Goal: Task Accomplishment & Management: Complete application form

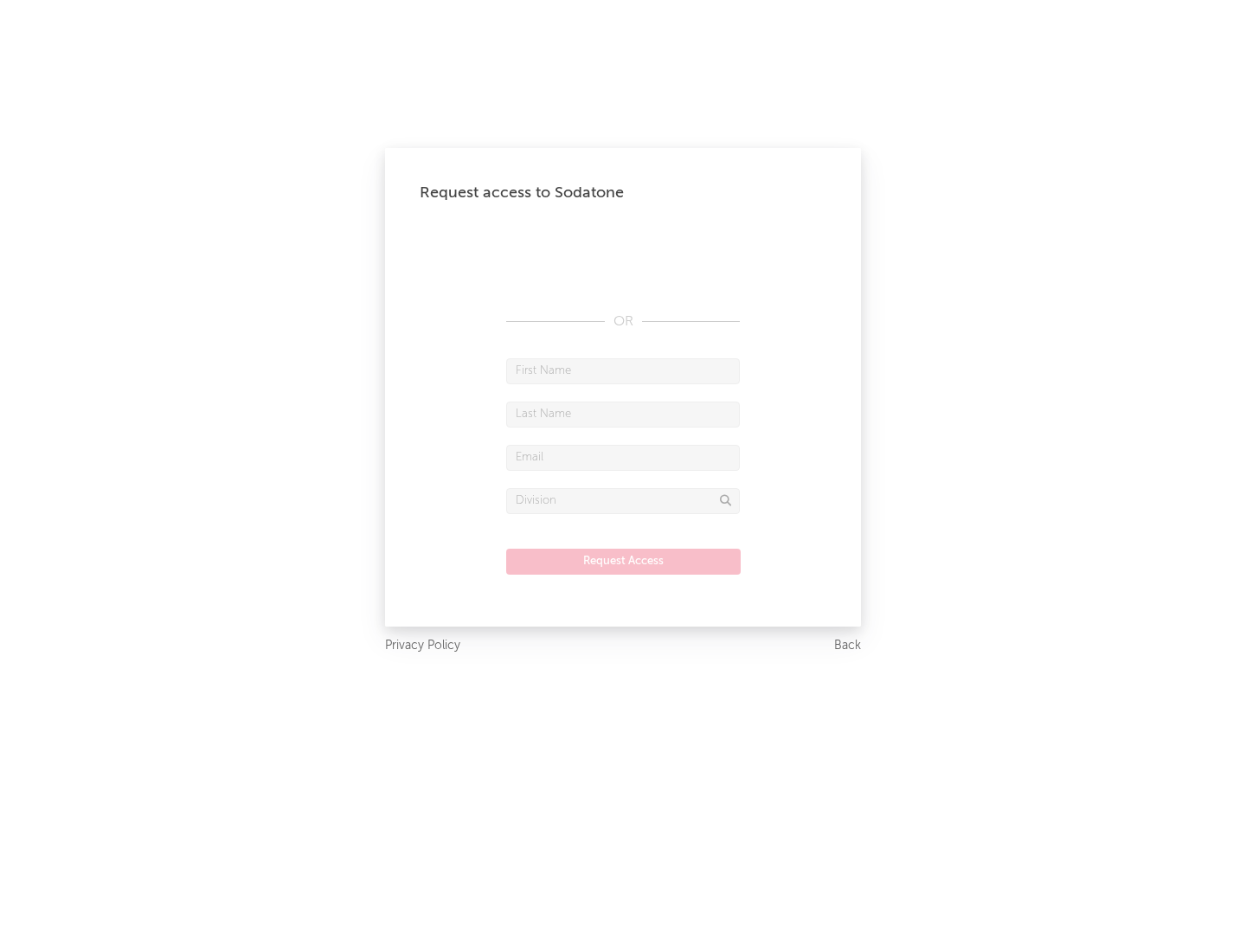
click at [623, 370] on input "text" at bounding box center [623, 371] width 234 height 26
type input "[PERSON_NAME]"
click at [623, 413] on input "text" at bounding box center [623, 414] width 234 height 26
type input "[PERSON_NAME]"
click at [623, 457] on input "text" at bounding box center [623, 457] width 234 height 26
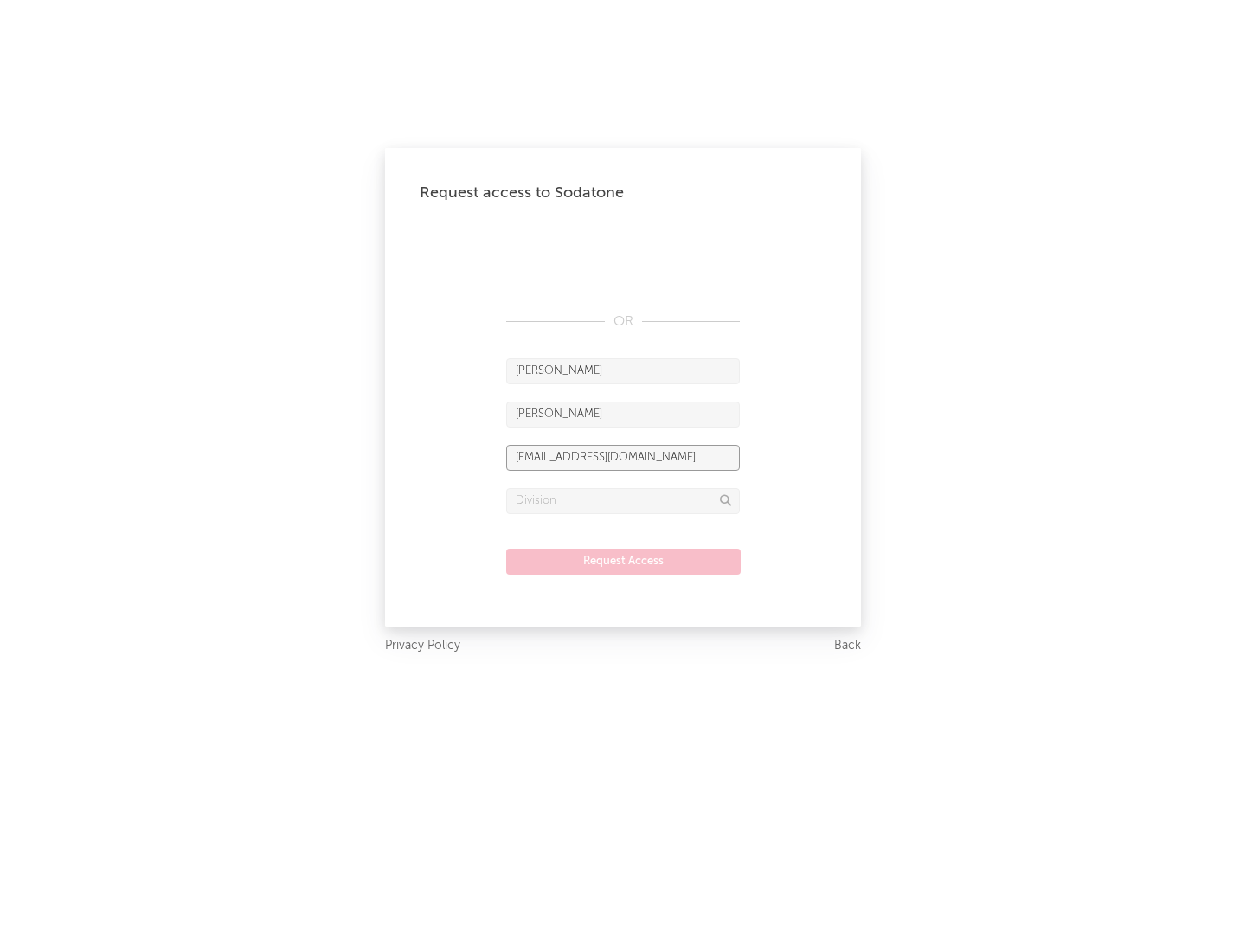
type input "[EMAIL_ADDRESS][DOMAIN_NAME]"
click at [623, 500] on input "text" at bounding box center [623, 500] width 234 height 26
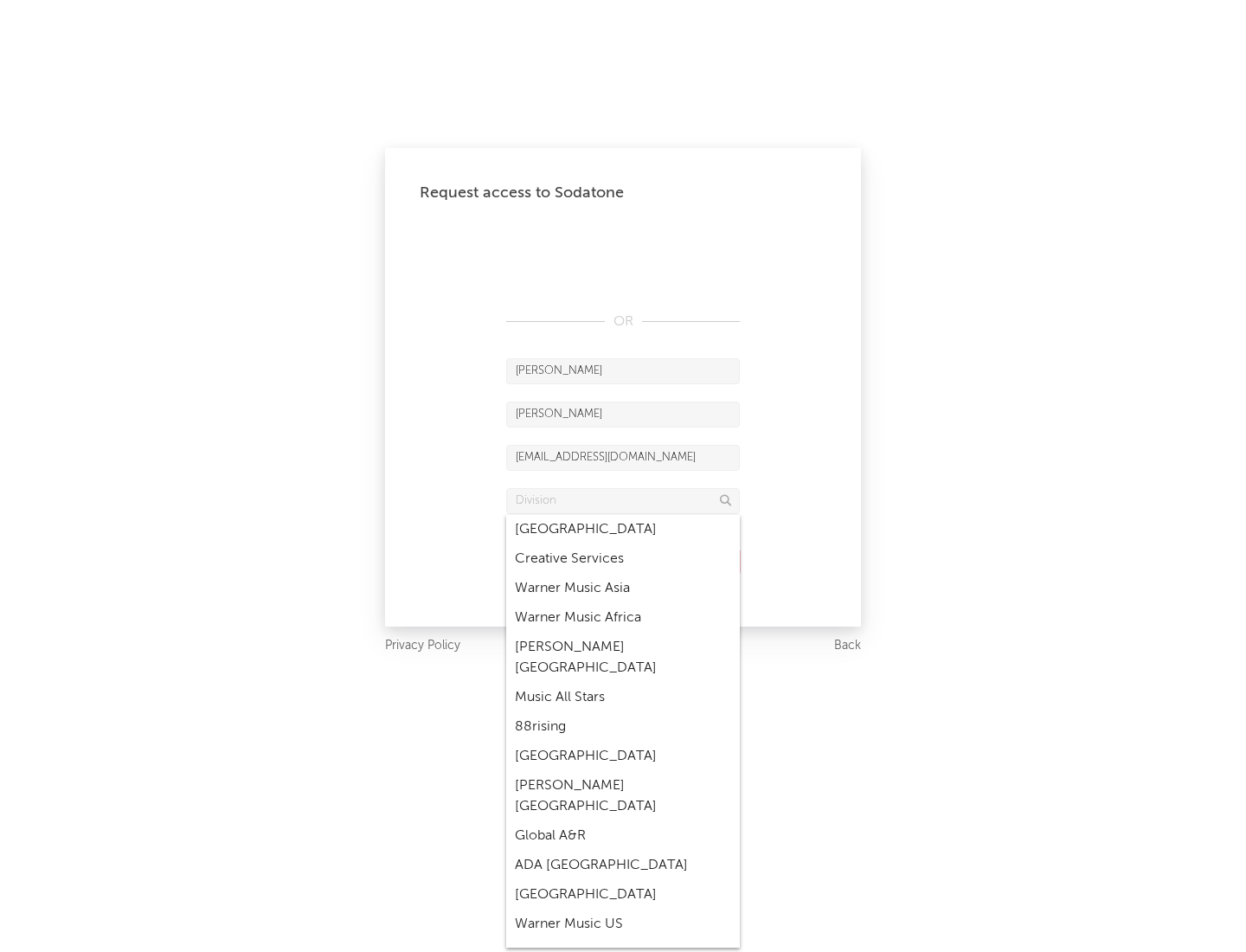
click at [623, 682] on div "Music All Stars" at bounding box center [623, 697] width 234 height 30
type input "Music All Stars"
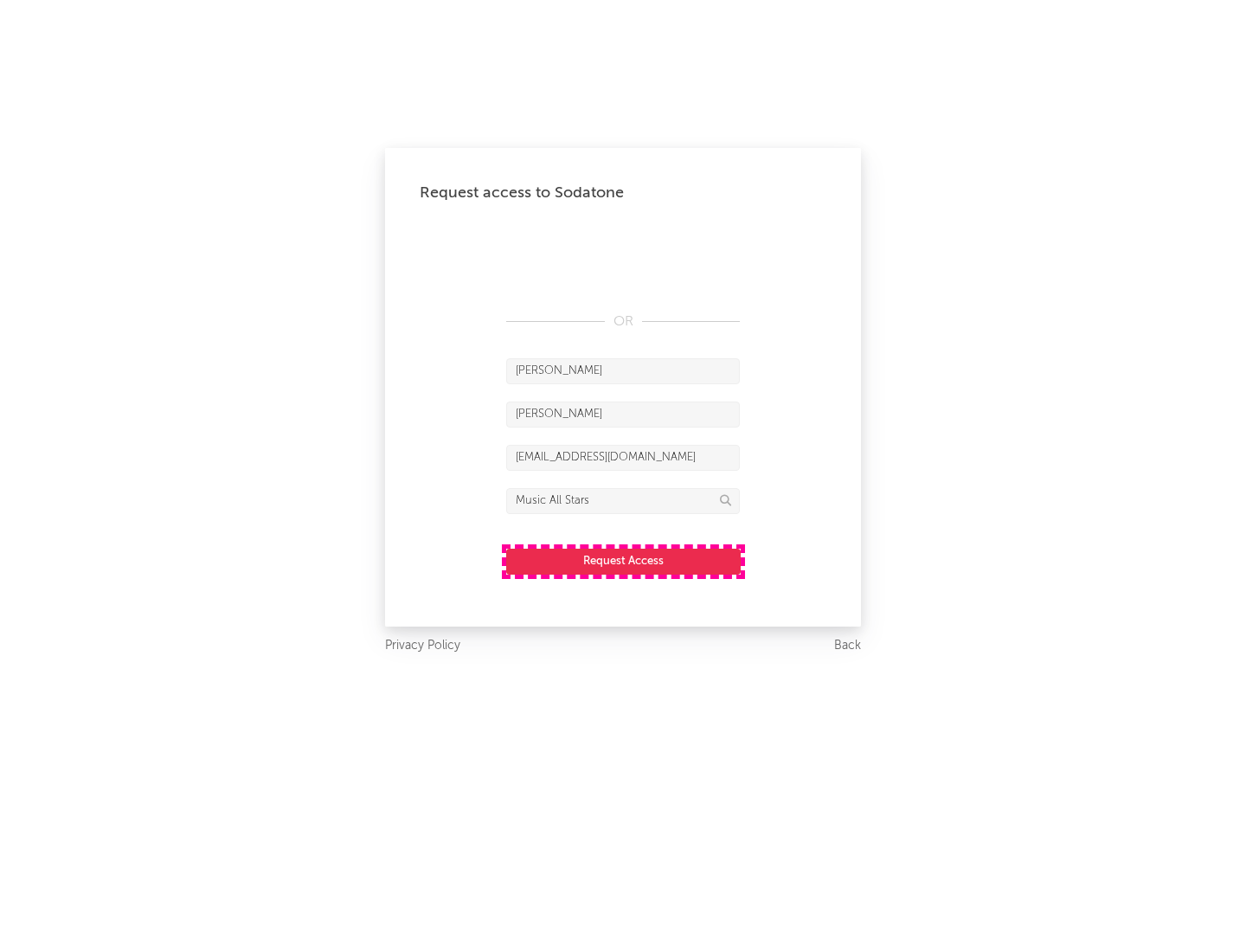
click at [623, 560] on button "Request Access" at bounding box center [624, 561] width 235 height 26
